Goal: Register for event/course

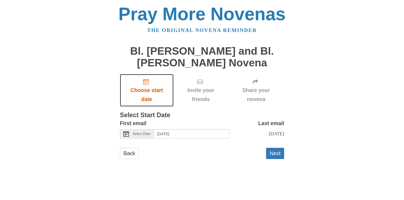
click at [144, 83] on use "Choose start date" at bounding box center [145, 81] width 5 height 5
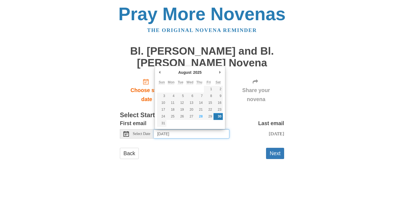
click at [199, 133] on input "Saturday, August 30th" at bounding box center [191, 133] width 75 height 9
type input "Sunday, August 31st"
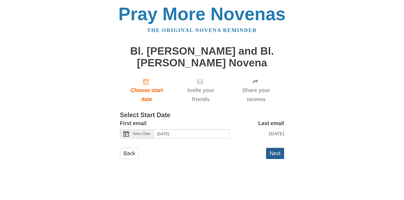
click at [275, 155] on button "Next" at bounding box center [275, 153] width 18 height 11
